Goal: Task Accomplishment & Management: Manage account settings

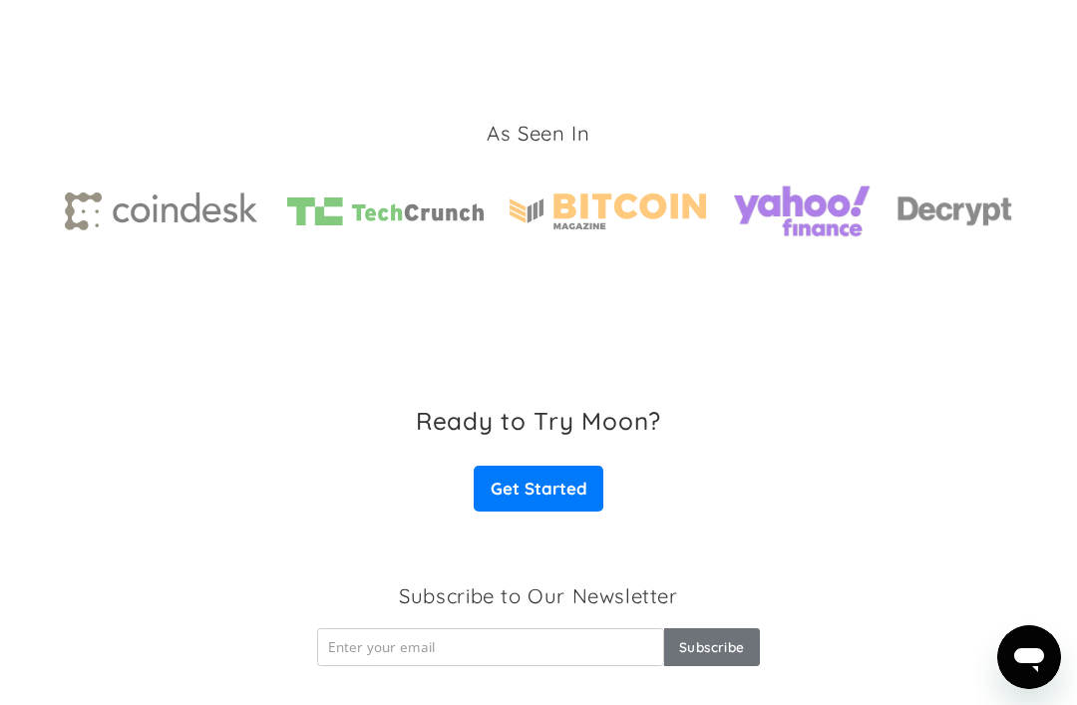
scroll to position [2778, 0]
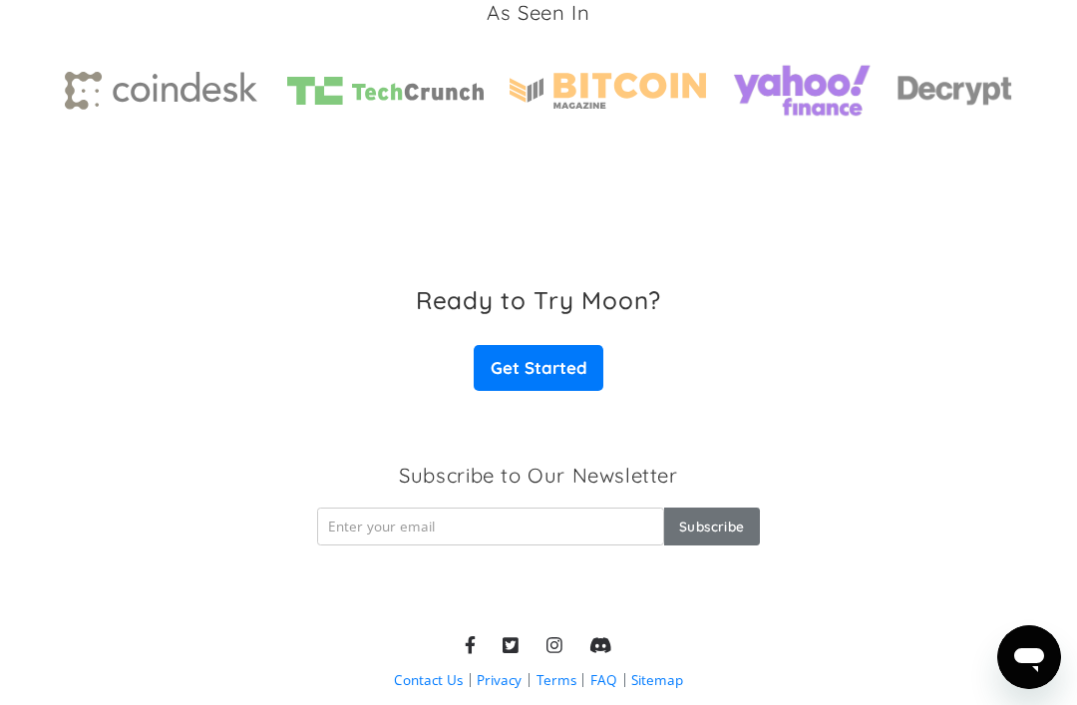
click at [550, 351] on link "Get Started" at bounding box center [539, 368] width 131 height 46
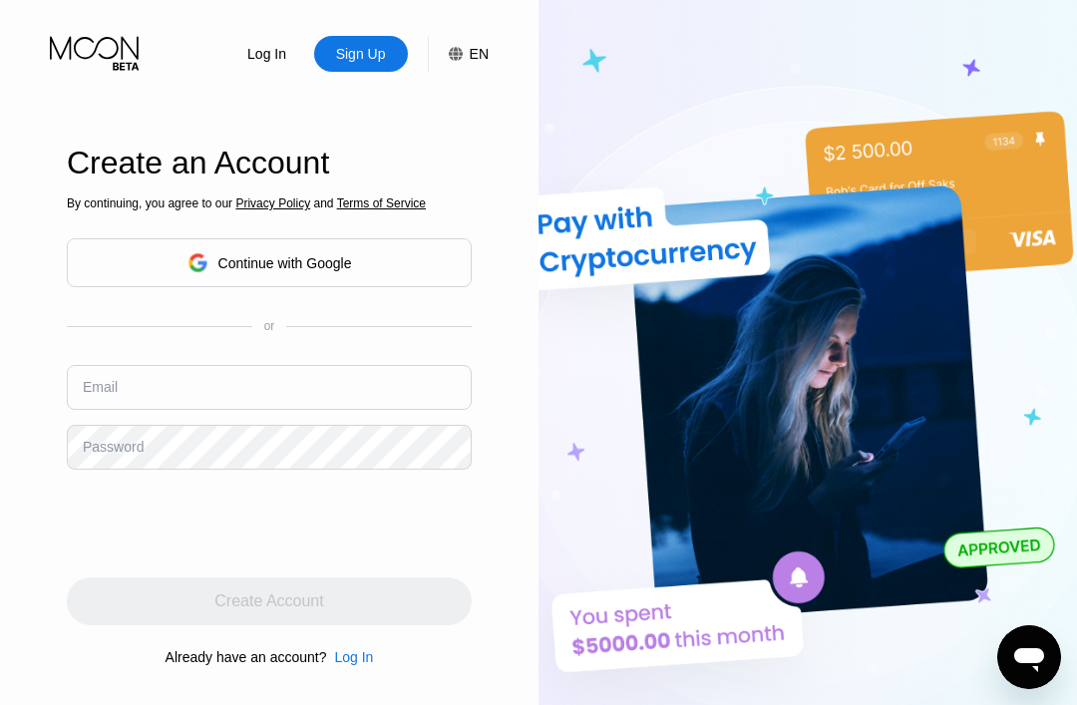
click at [361, 67] on div "Sign Up" at bounding box center [361, 54] width 94 height 36
click at [392, 45] on div "Sign Up" at bounding box center [361, 54] width 94 height 36
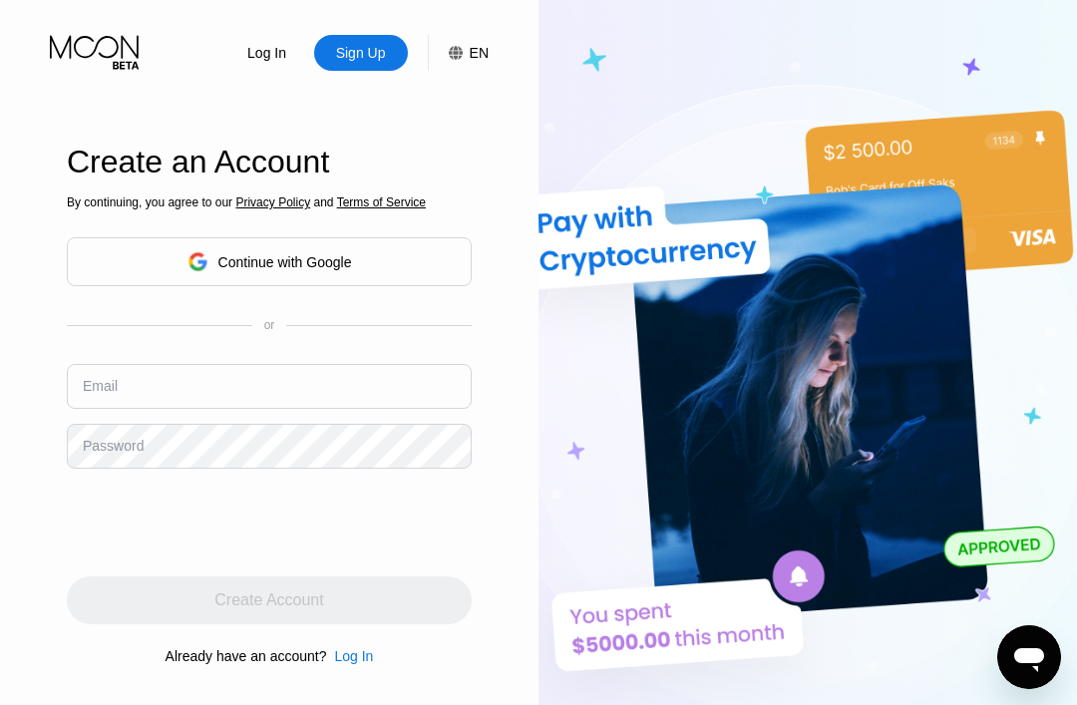
scroll to position [19, 0]
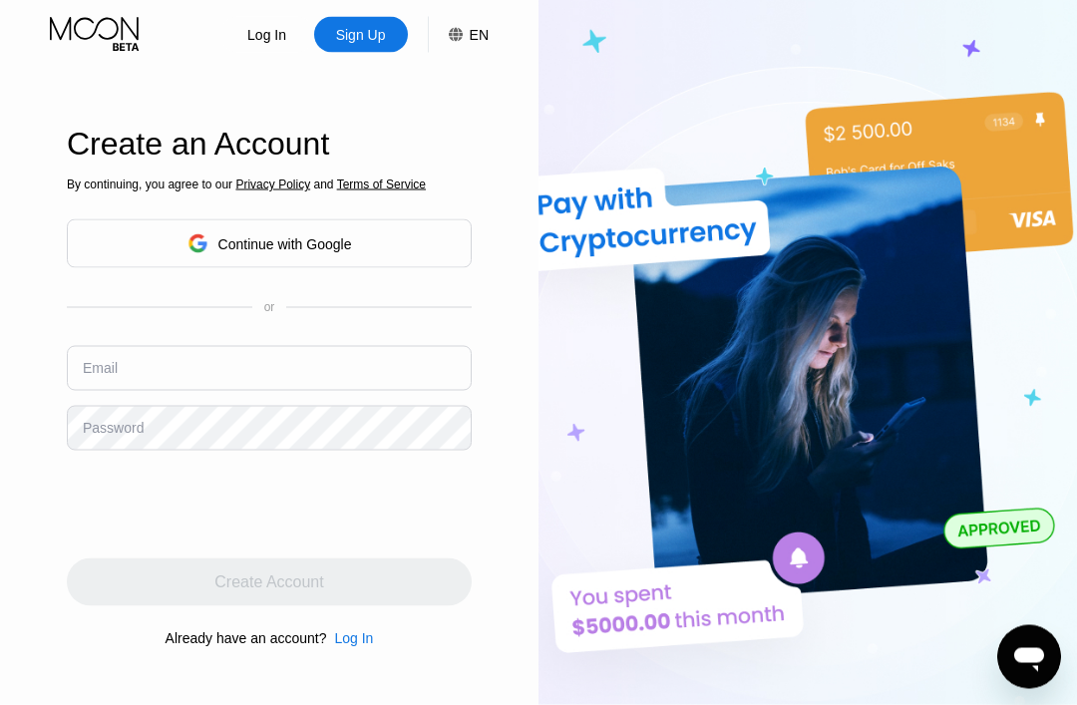
click at [204, 391] on input "text" at bounding box center [269, 368] width 405 height 45
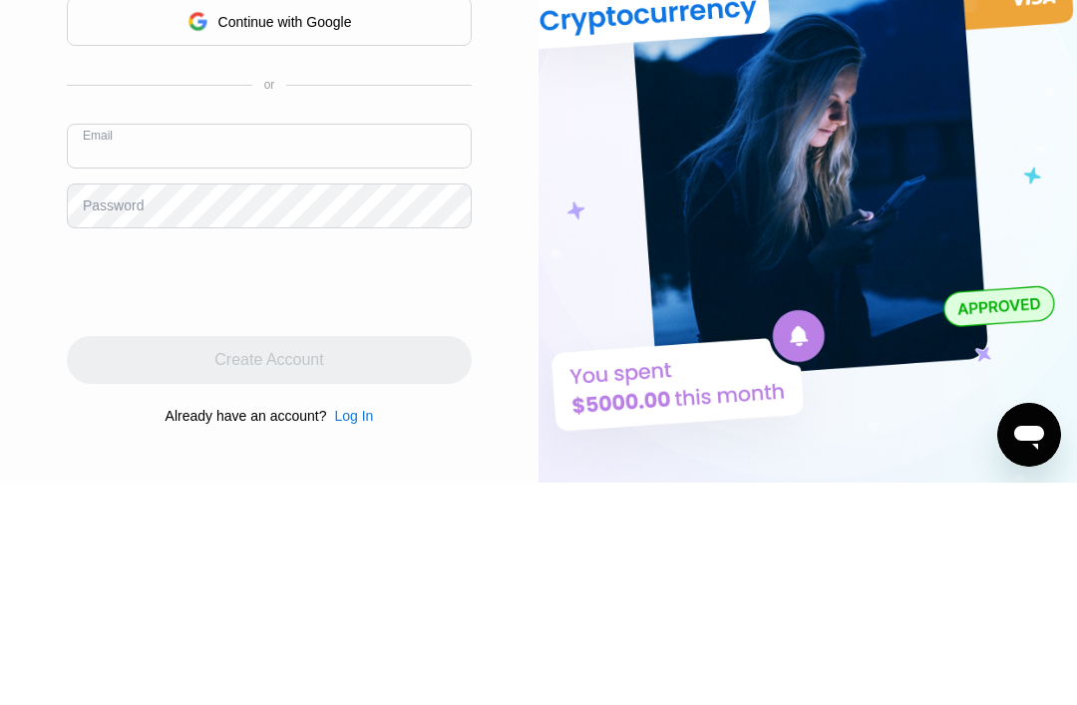
click at [368, 219] on div "Continue with Google" at bounding box center [269, 243] width 405 height 49
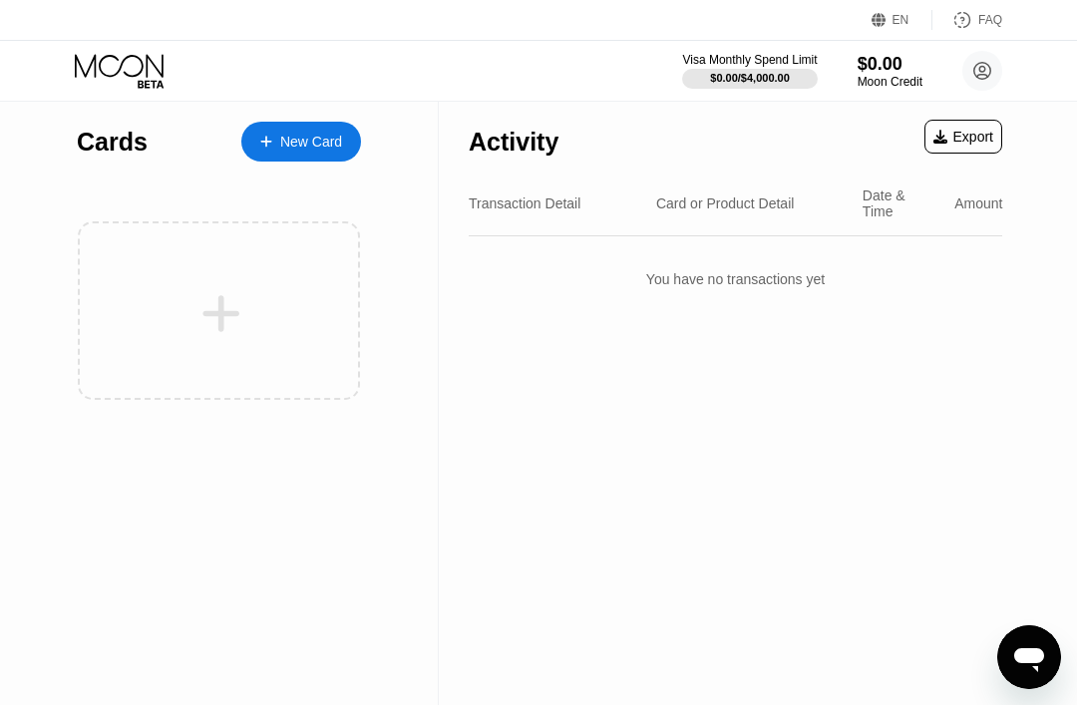
click at [327, 127] on div "New Card" at bounding box center [301, 142] width 120 height 40
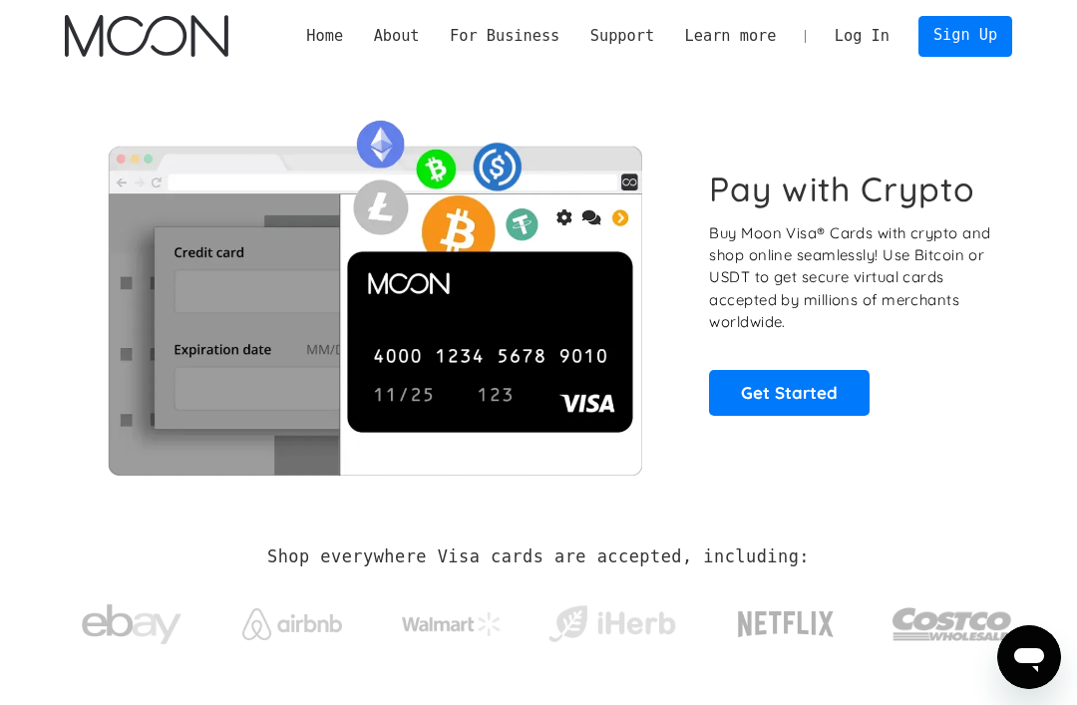
click at [854, 36] on link "Log In" at bounding box center [863, 36] width 86 height 40
